Goal: Download file/media

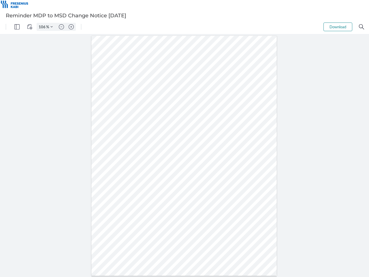
click at [17, 27] on img "Panel" at bounding box center [16, 26] width 5 height 5
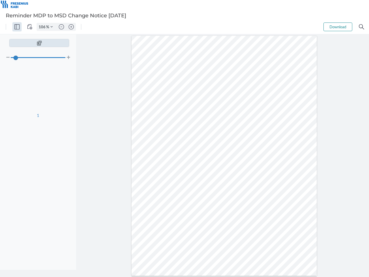
click at [30, 27] on img "View Controls" at bounding box center [29, 26] width 5 height 5
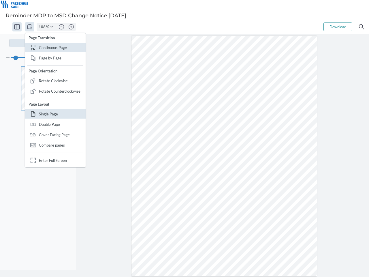
click at [43, 27] on input "106" at bounding box center [41, 26] width 9 height 5
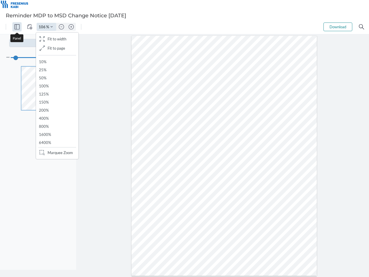
click at [52, 27] on img "Zoom Controls" at bounding box center [51, 27] width 2 height 2
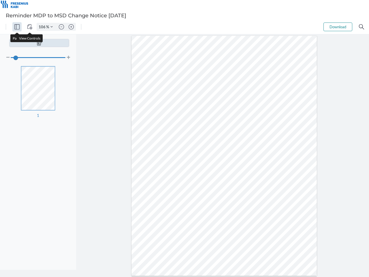
click at [61, 27] on img "Zoom out" at bounding box center [61, 26] width 5 height 5
click at [71, 27] on img "Zoom in" at bounding box center [71, 26] width 5 height 5
type input "106"
click at [338, 27] on button "Download" at bounding box center [337, 26] width 29 height 9
click at [361, 27] on img "Search" at bounding box center [361, 26] width 5 height 5
